Goal: Information Seeking & Learning: Check status

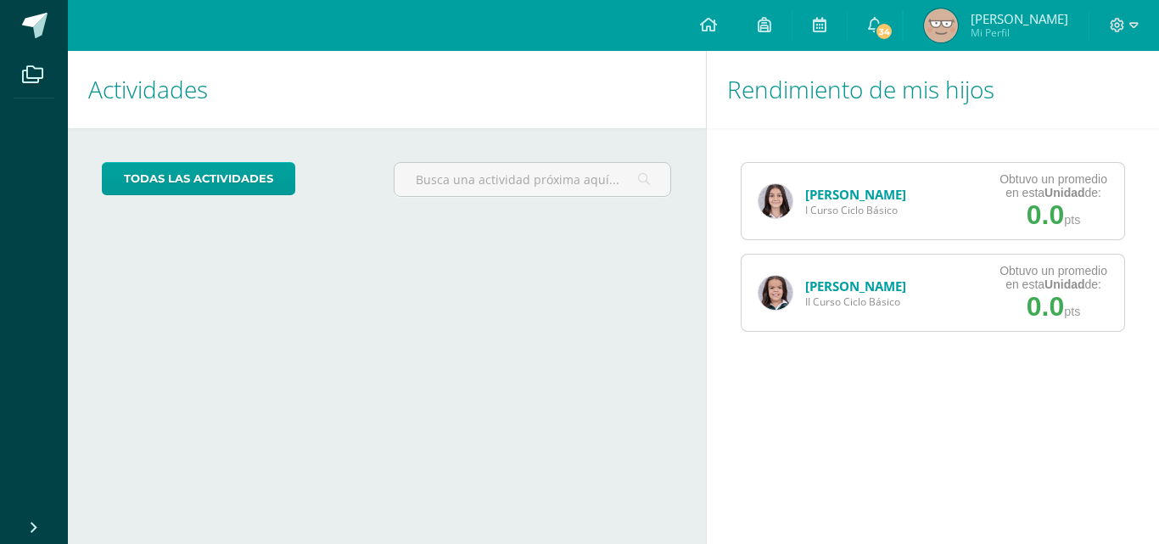
click at [802, 288] on div "[PERSON_NAME] II Curso Ciclo Básico" at bounding box center [832, 292] width 182 height 76
click at [824, 282] on link "[PERSON_NAME]" at bounding box center [855, 285] width 101 height 17
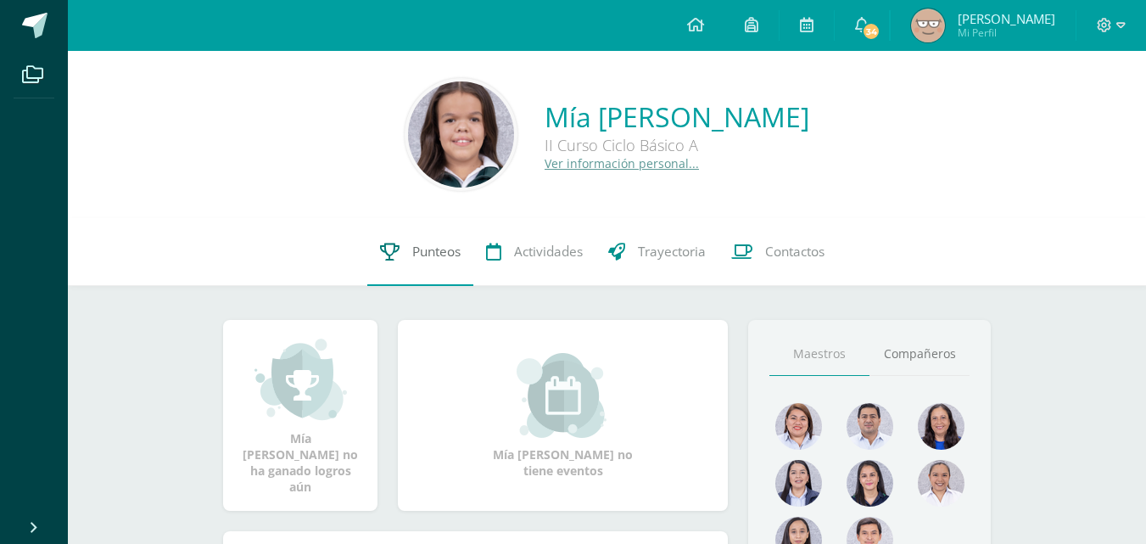
click at [409, 262] on link "Punteos" at bounding box center [420, 252] width 106 height 68
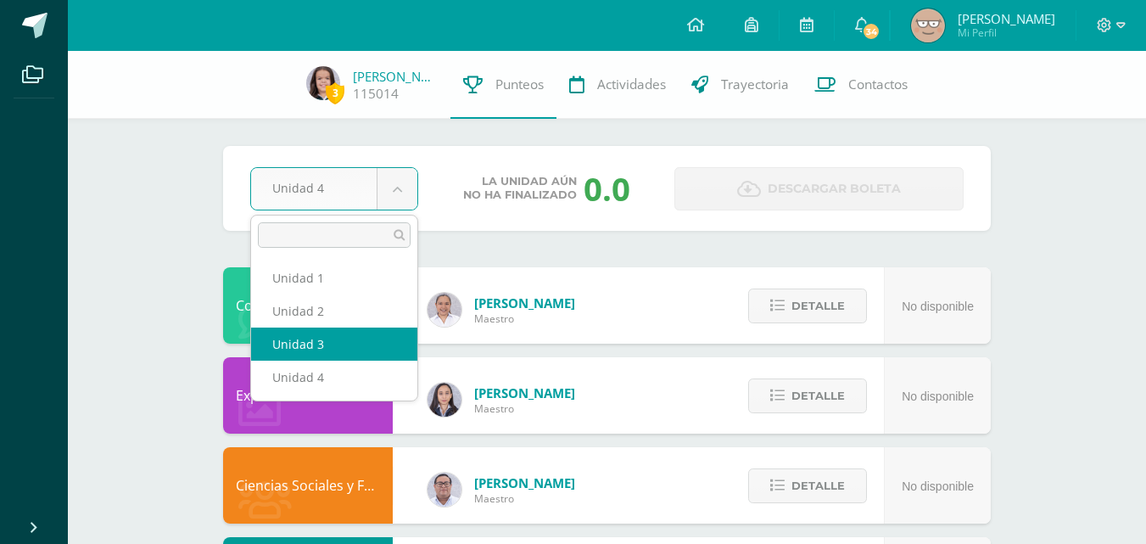
select select "Unidad 3"
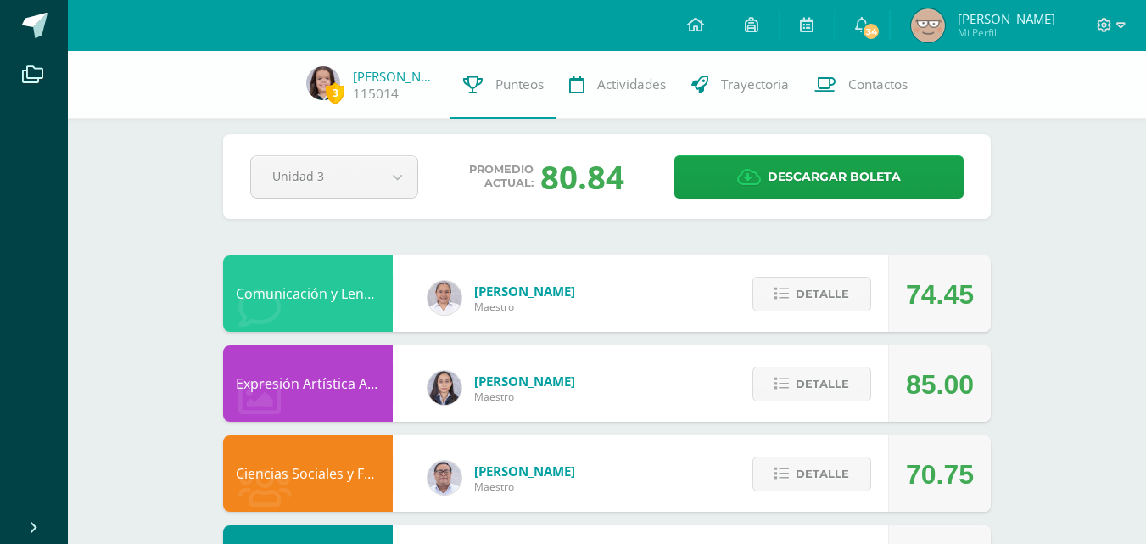
scroll to position [14, 0]
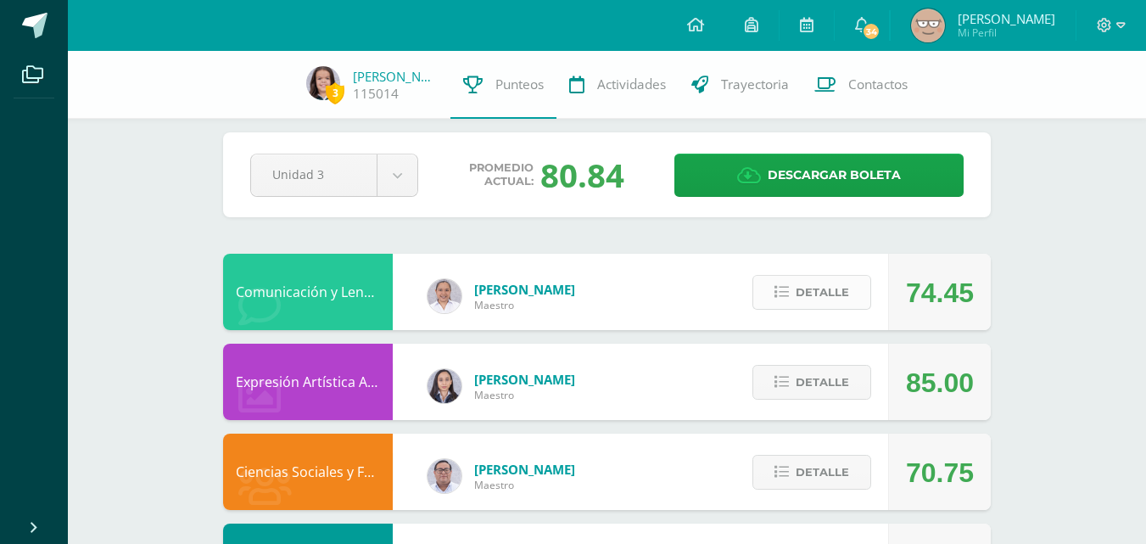
click at [806, 293] on span "Detalle" at bounding box center [822, 292] width 53 height 31
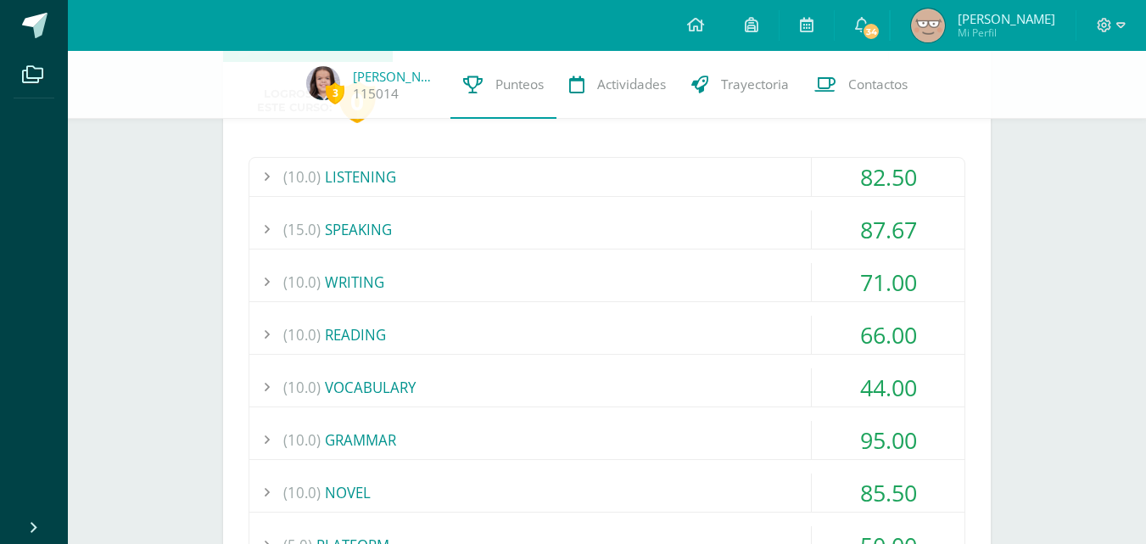
scroll to position [0, 0]
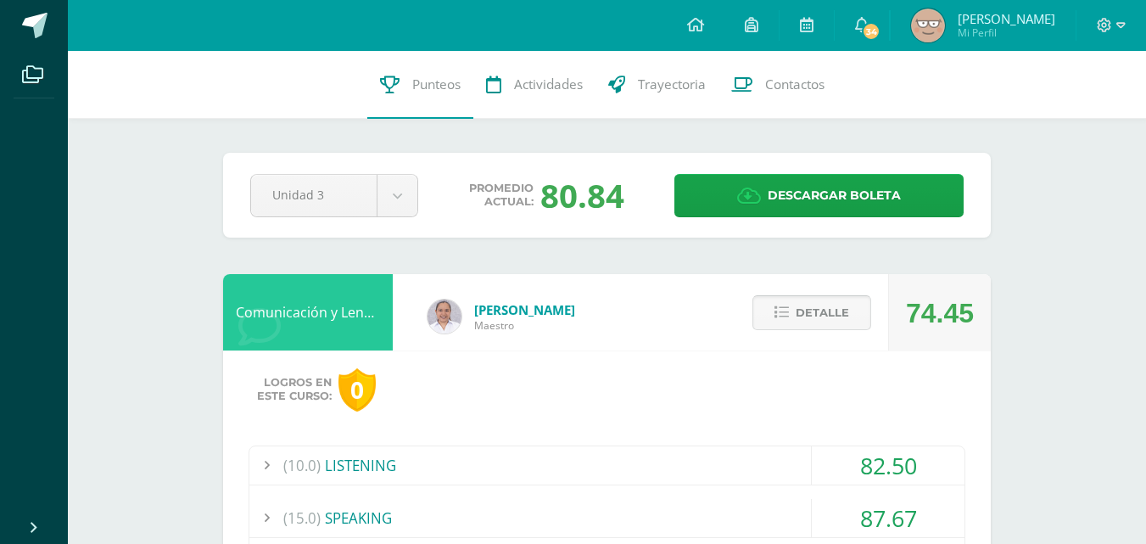
click at [832, 309] on span "Detalle" at bounding box center [822, 312] width 53 height 31
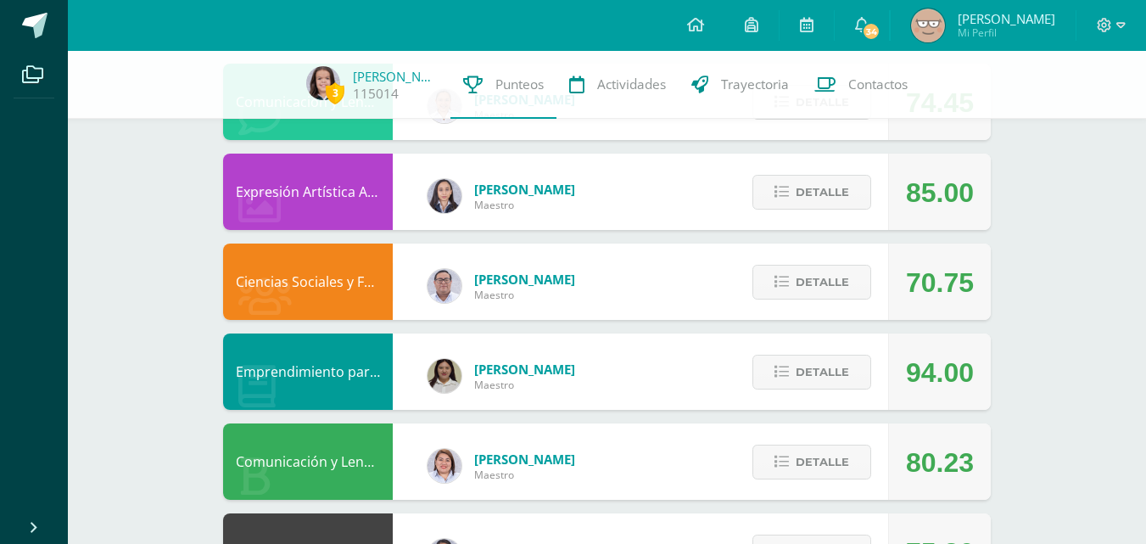
scroll to position [204, 0]
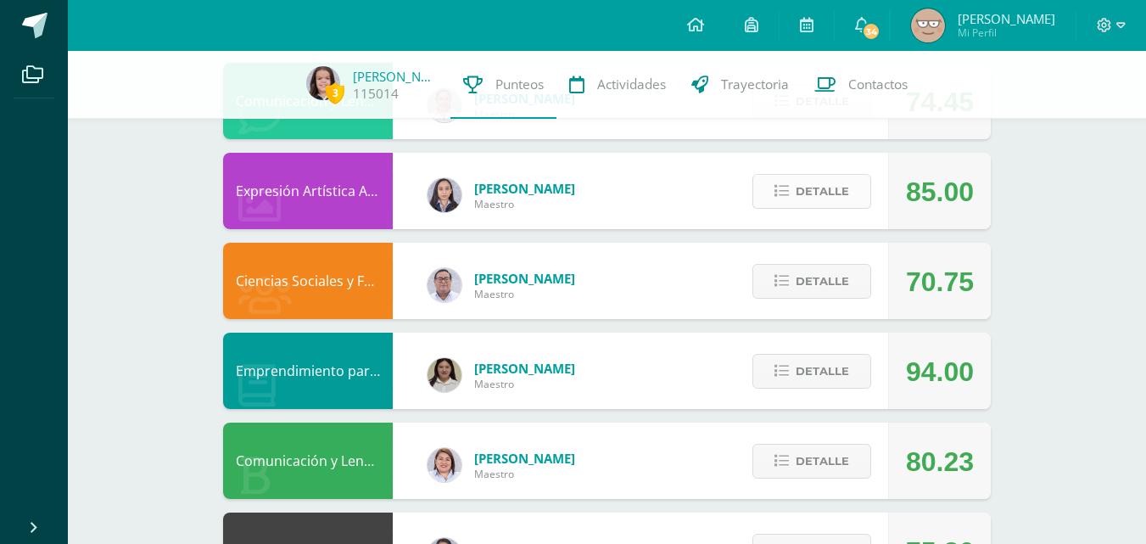
drag, startPoint x: 833, startPoint y: 173, endPoint x: 833, endPoint y: 183, distance: 10.2
click at [833, 183] on div "Detalle" at bounding box center [807, 191] width 161 height 76
click at [833, 183] on span "Detalle" at bounding box center [822, 191] width 53 height 31
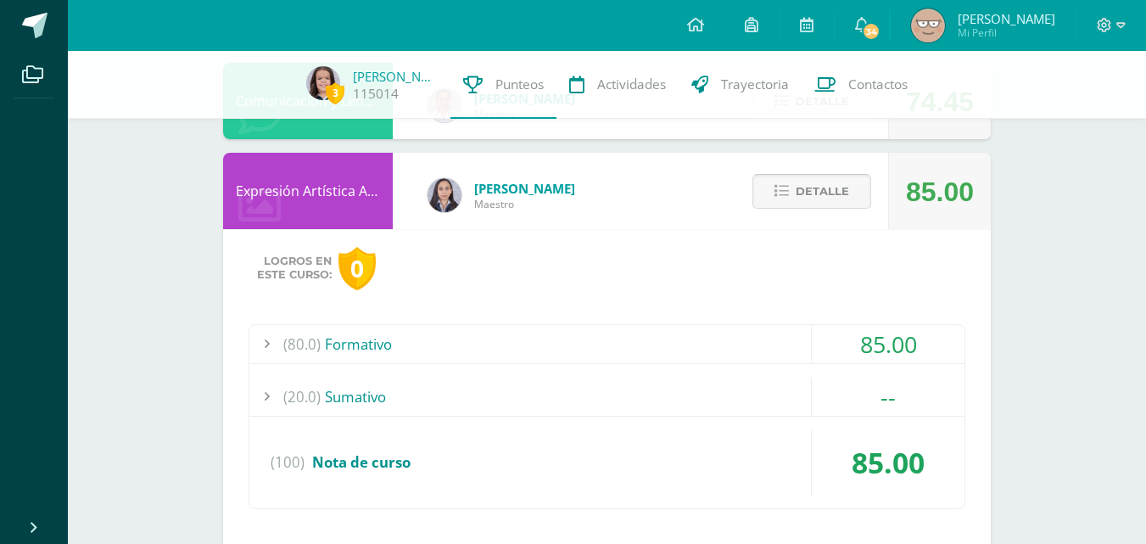
click at [833, 183] on span "Detalle" at bounding box center [822, 191] width 53 height 31
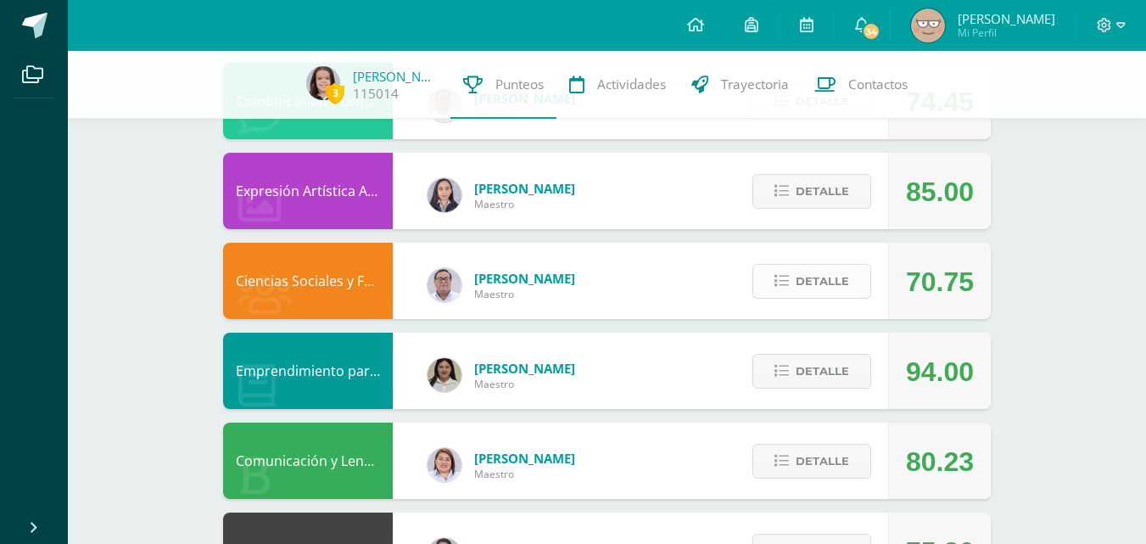
click at [791, 295] on button "Detalle" at bounding box center [811, 281] width 119 height 35
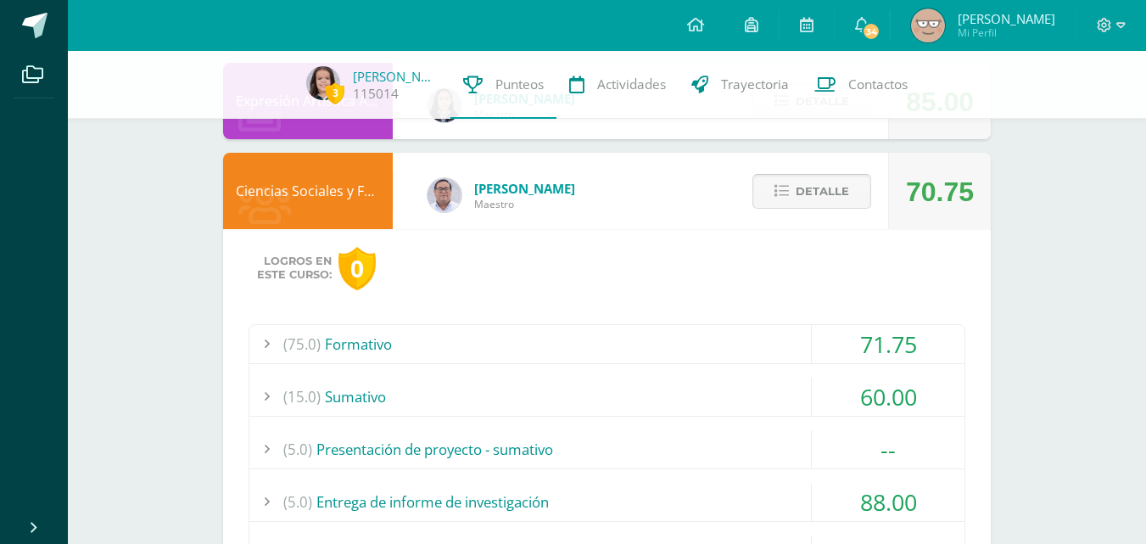
scroll to position [304, 0]
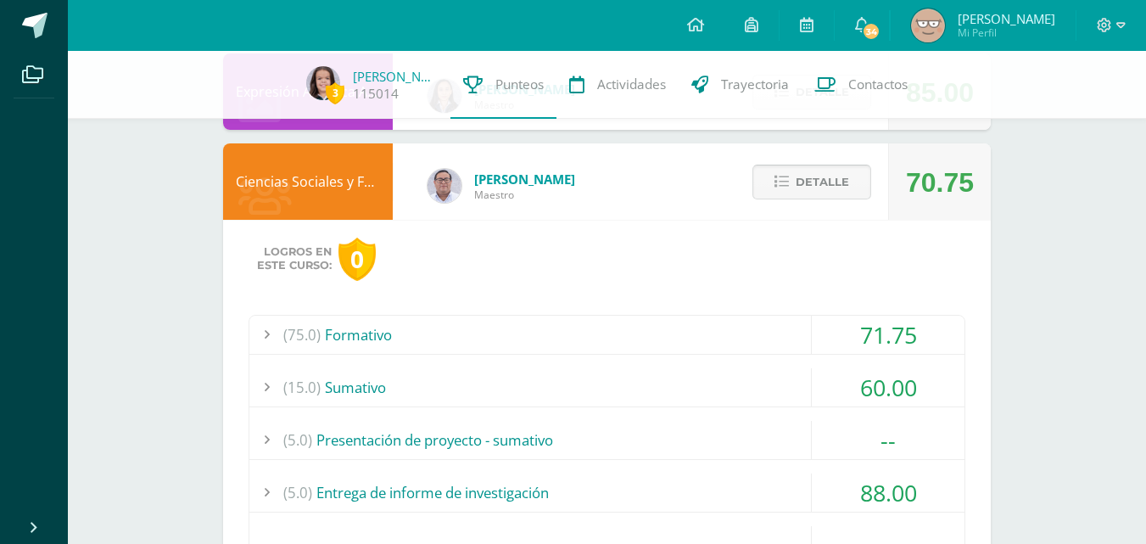
click at [813, 182] on span "Detalle" at bounding box center [822, 181] width 53 height 31
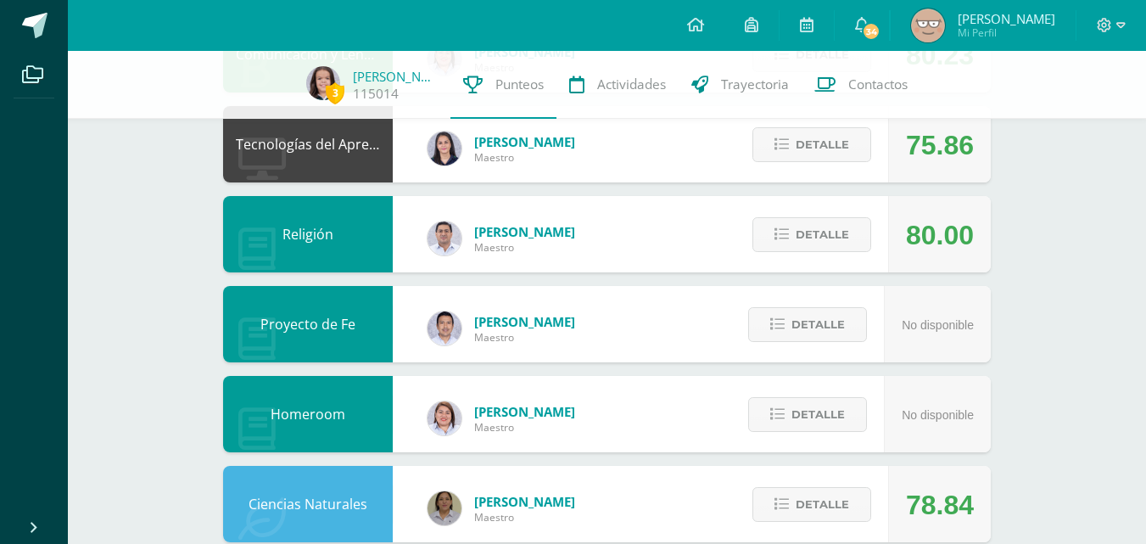
scroll to position [1092, 0]
